Goal: Task Accomplishment & Management: Manage account settings

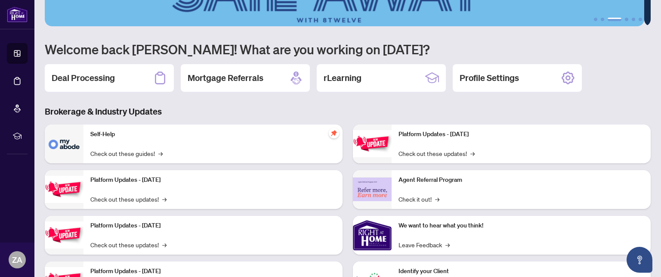
scroll to position [95, 0]
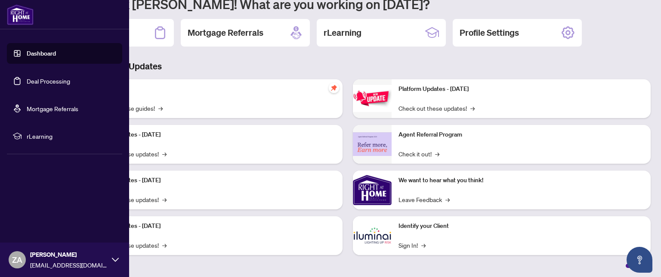
click at [53, 83] on link "Deal Processing" at bounding box center [48, 81] width 43 height 8
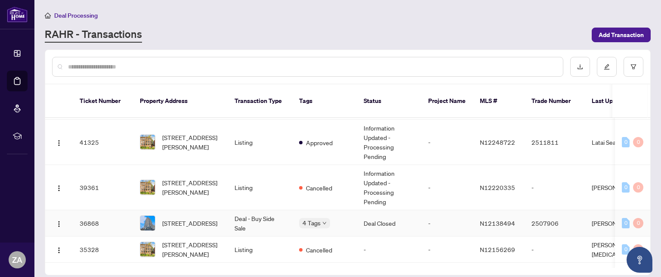
scroll to position [43, 0]
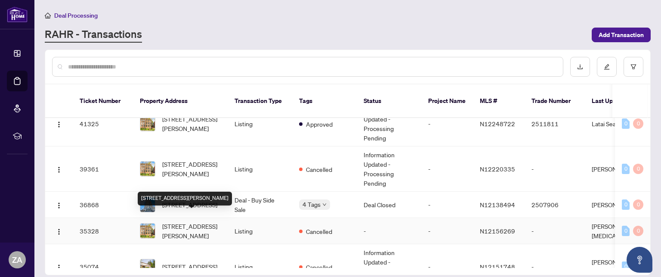
click at [195, 193] on div "[STREET_ADDRESS][PERSON_NAME]" at bounding box center [185, 198] width 94 height 14
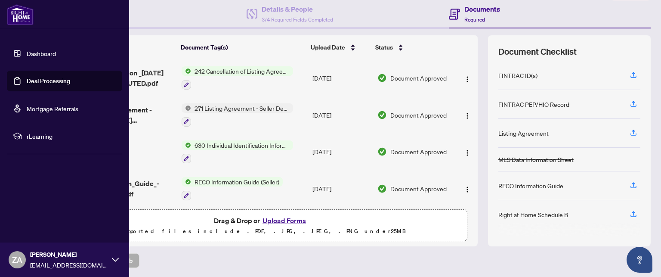
click at [57, 82] on link "Deal Processing" at bounding box center [48, 81] width 43 height 8
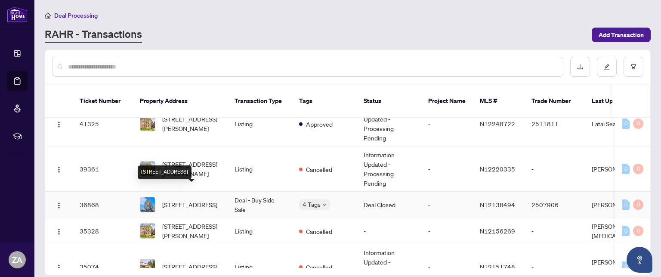
scroll to position [86, 0]
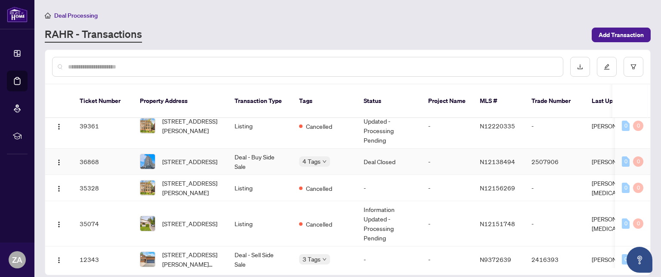
click at [151, 154] on img at bounding box center [147, 161] width 15 height 15
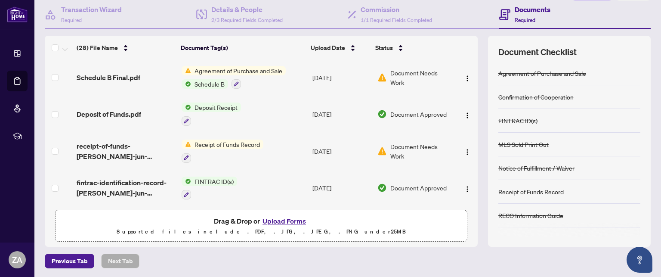
scroll to position [872, 0]
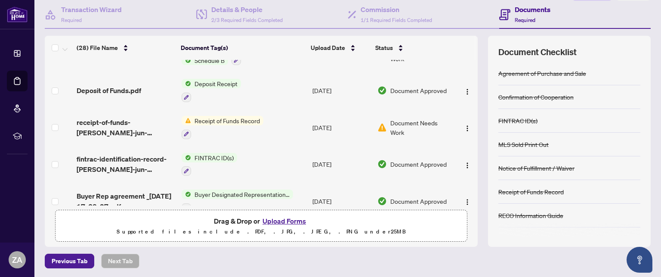
click at [138, 190] on span "Buyer Rep agreement _[DATE] 17_38_27.pdf" at bounding box center [126, 200] width 98 height 21
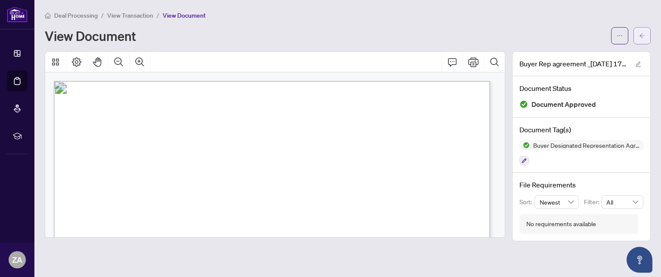
click at [642, 36] on icon "arrow-left" at bounding box center [642, 36] width 6 height 6
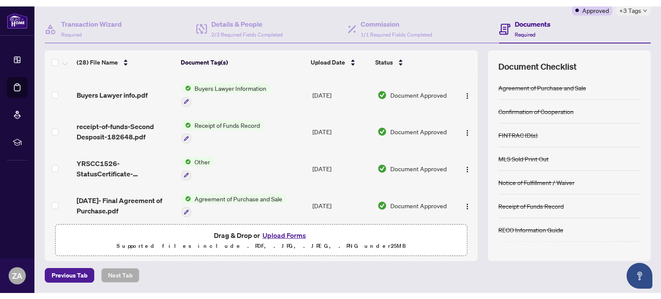
scroll to position [60, 0]
